Goal: Information Seeking & Learning: Learn about a topic

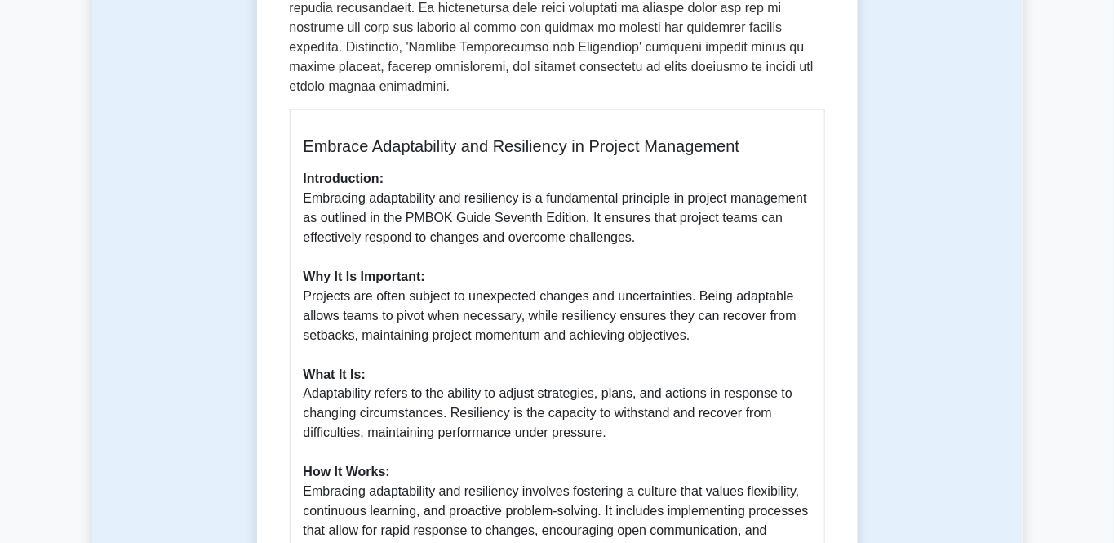
click at [424, 306] on p "Introduction: Embracing adaptability and resiliency is a fundamental principle …" at bounding box center [558, 472] width 508 height 607
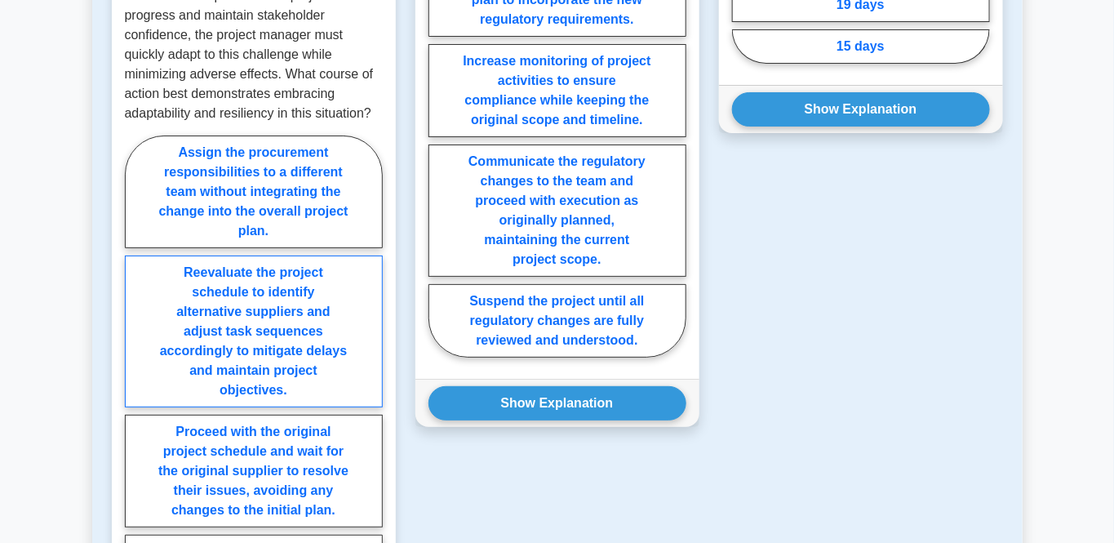
scroll to position [2315, 0]
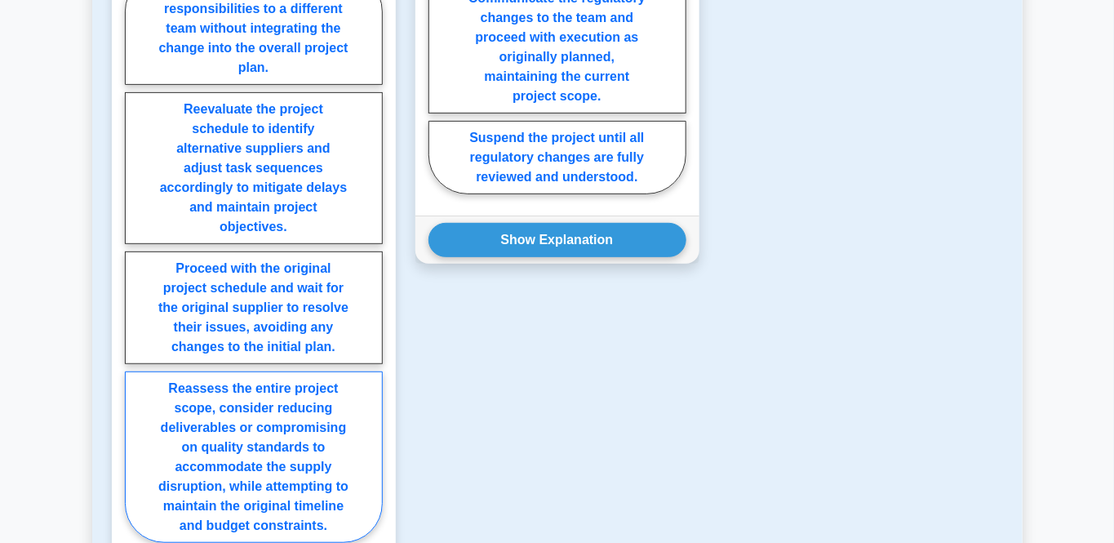
click at [220, 393] on label "Reassess the entire project scope, consider reducing deliverables or compromisi…" at bounding box center [254, 456] width 258 height 171
click at [135, 268] on input "Reassess the entire project scope, consider reducing deliverables or compromisi…" at bounding box center [130, 262] width 11 height 11
radio input "true"
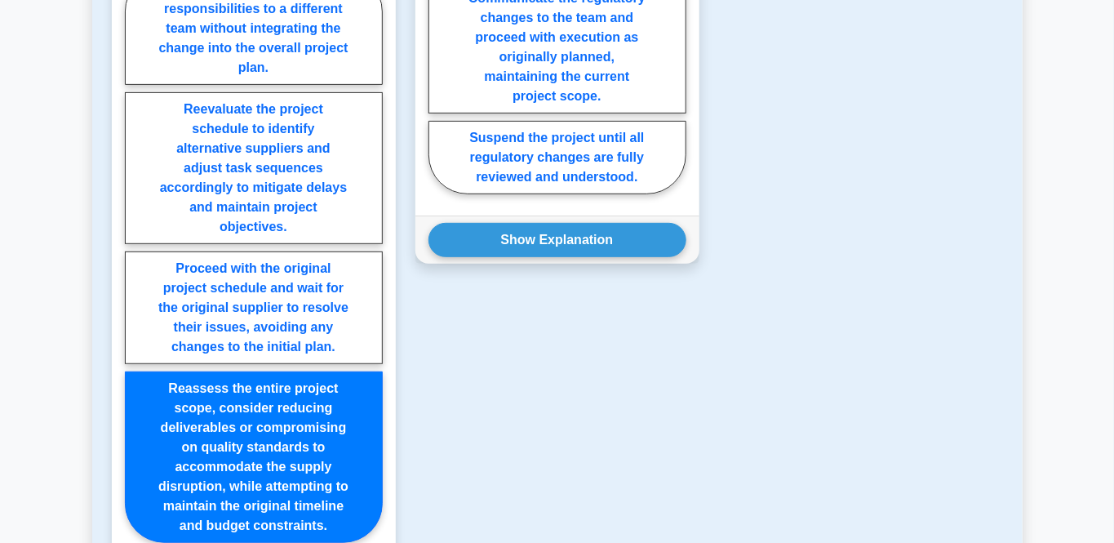
click at [220, 393] on label "Reassess the entire project scope, consider reducing deliverables or compromisi…" at bounding box center [254, 456] width 258 height 171
click at [135, 268] on input "Reassess the entire project scope, consider reducing deliverables or compromisi…" at bounding box center [130, 262] width 11 height 11
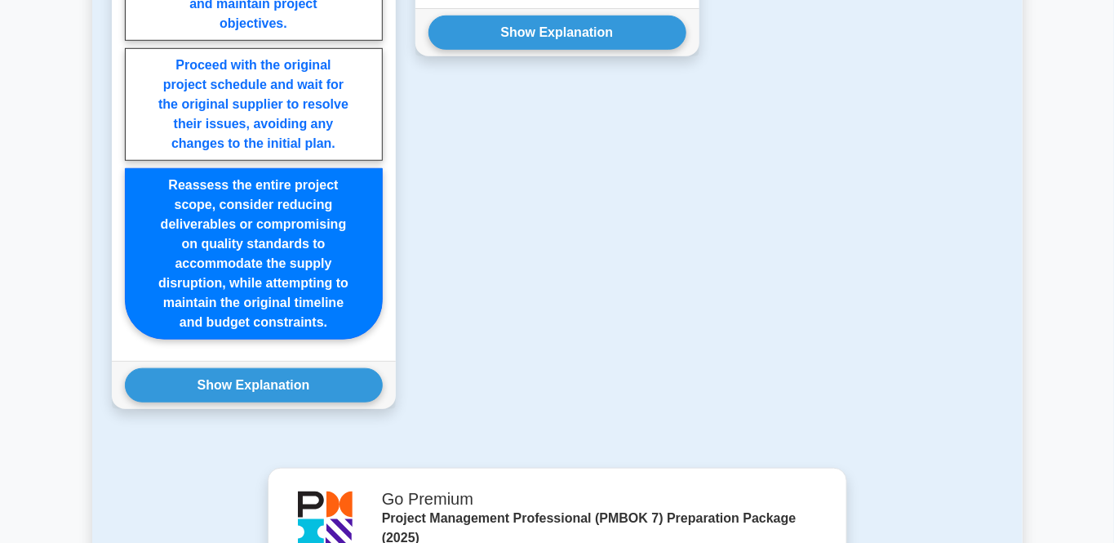
scroll to position [2479, 0]
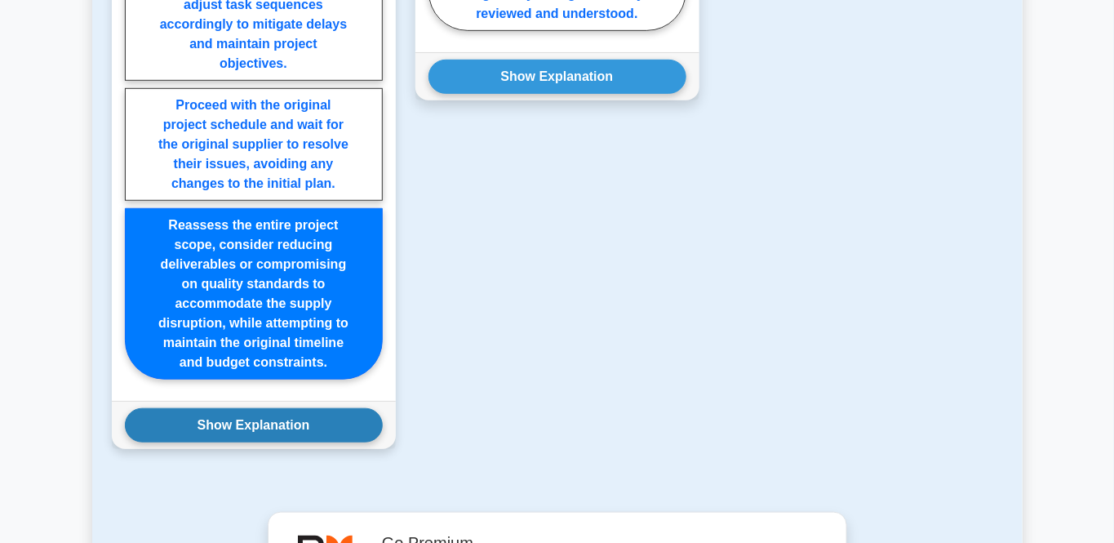
click at [246, 408] on button "Show Explanation" at bounding box center [254, 425] width 258 height 34
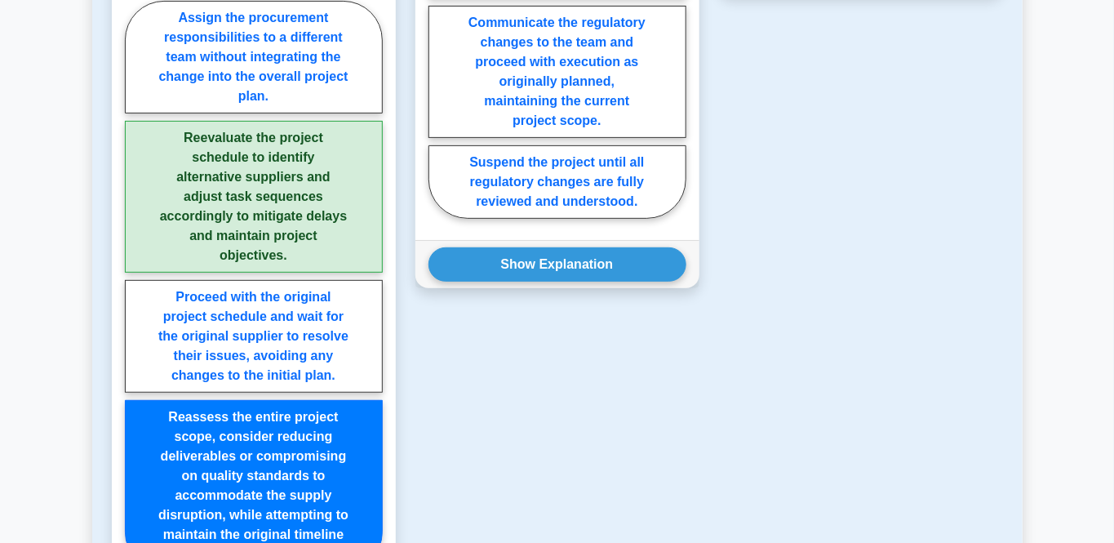
scroll to position [2316, 0]
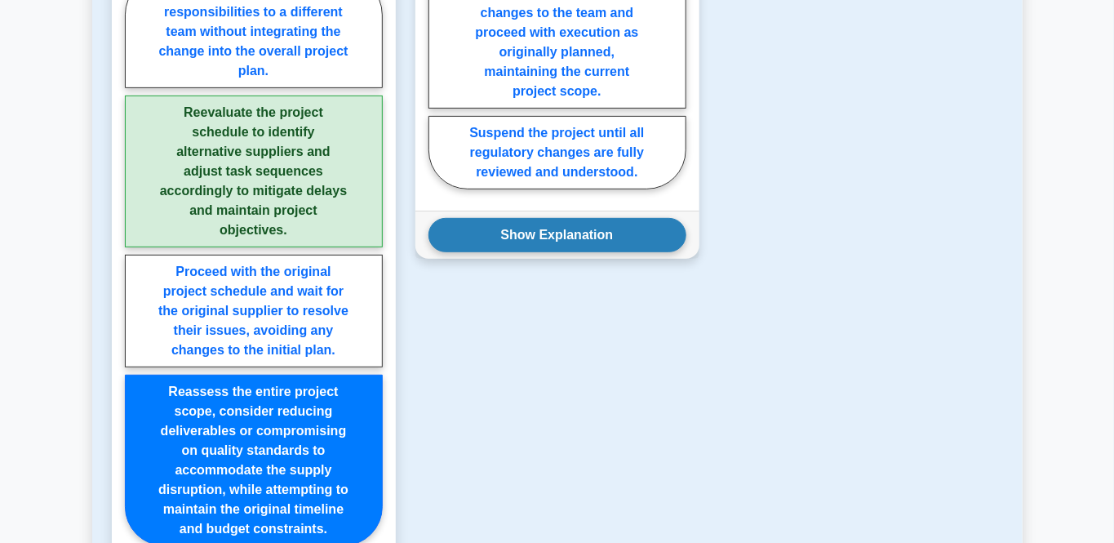
click at [592, 220] on button "Show Explanation" at bounding box center [557, 235] width 258 height 34
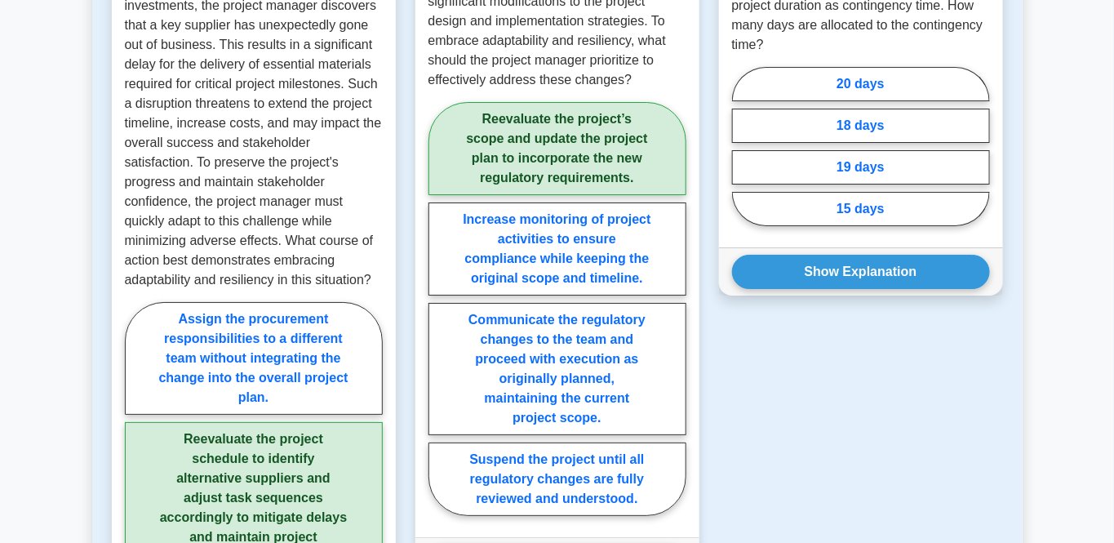
scroll to position [1826, 0]
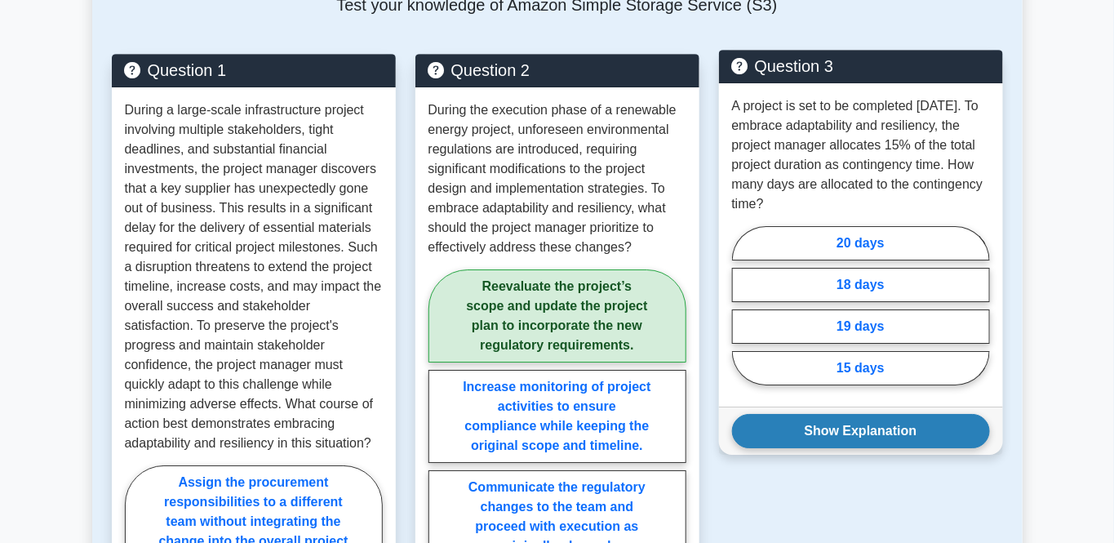
click at [904, 414] on button "Show Explanation" at bounding box center [861, 431] width 258 height 34
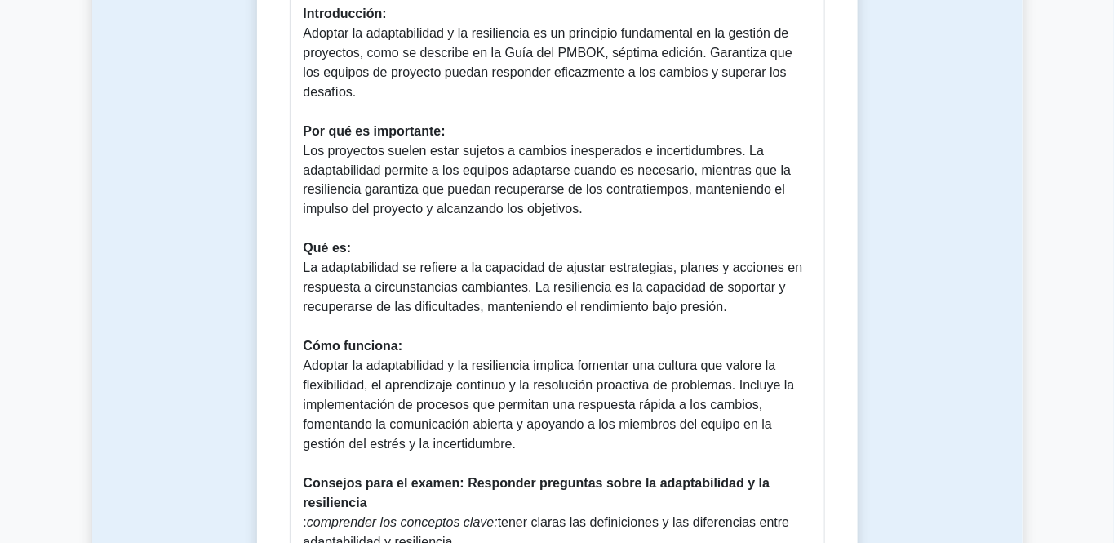
scroll to position [1010, 0]
